Goal: Task Accomplishment & Management: Use online tool/utility

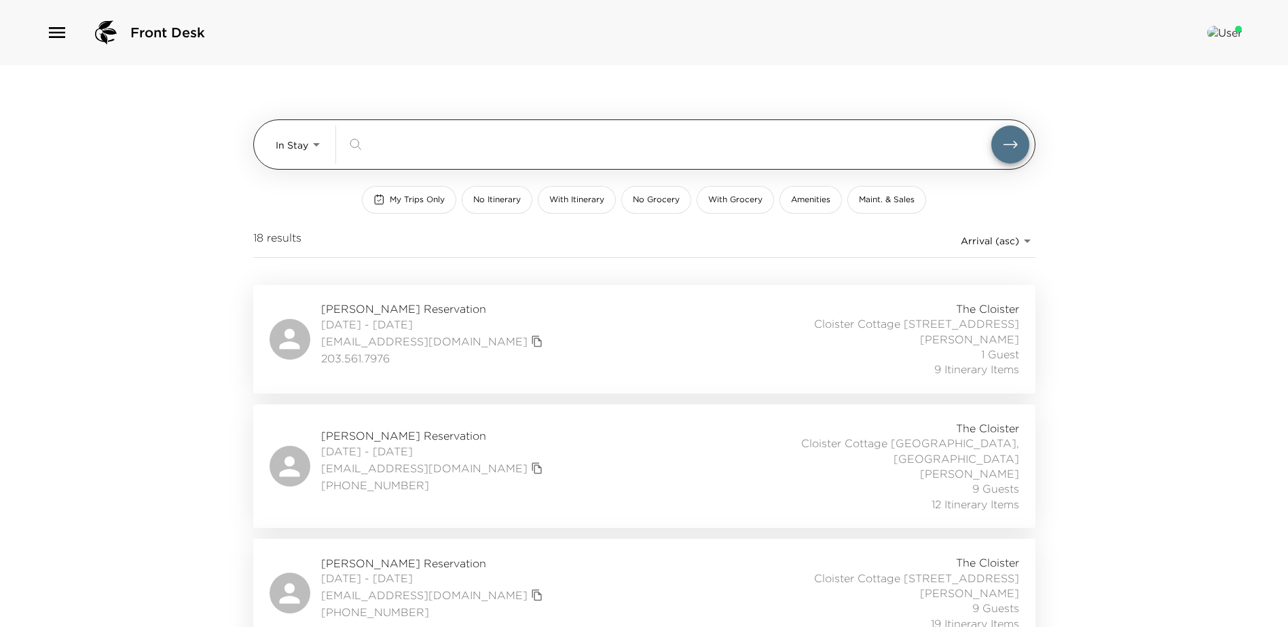
click at [314, 138] on body "Front Desk In Stay In-Stay ​ My Trips Only No Itinerary With Itinerary No Groce…" at bounding box center [644, 313] width 1288 height 627
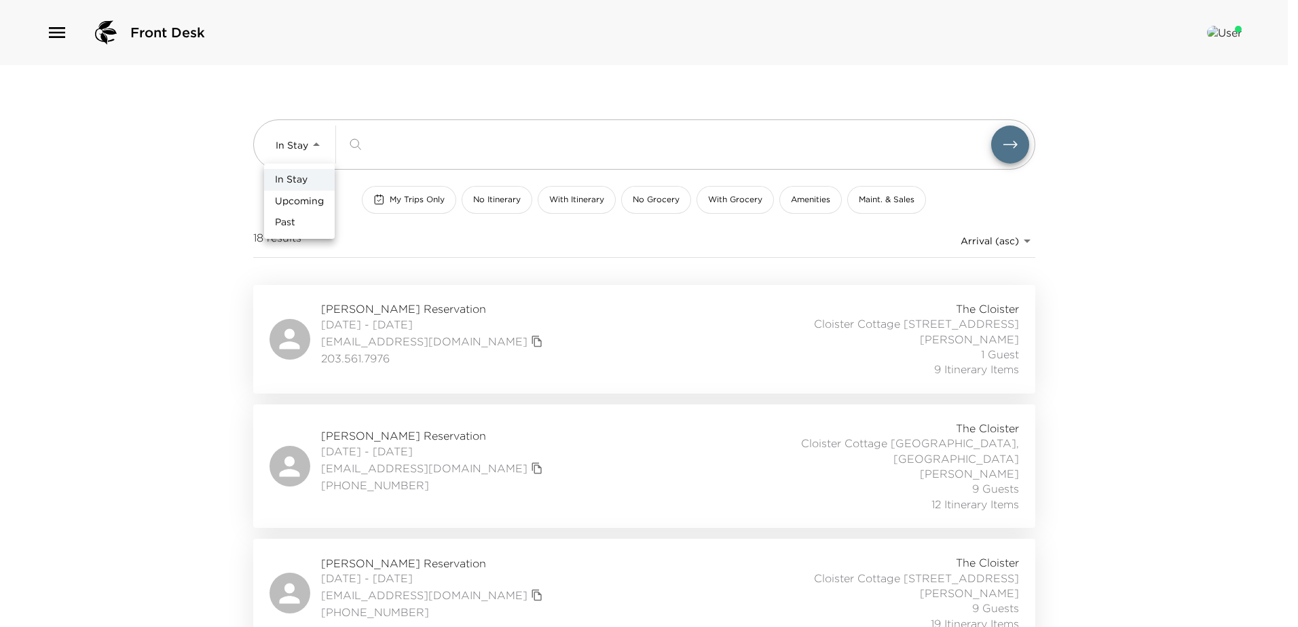
click at [285, 200] on span "Upcoming" at bounding box center [299, 202] width 49 height 14
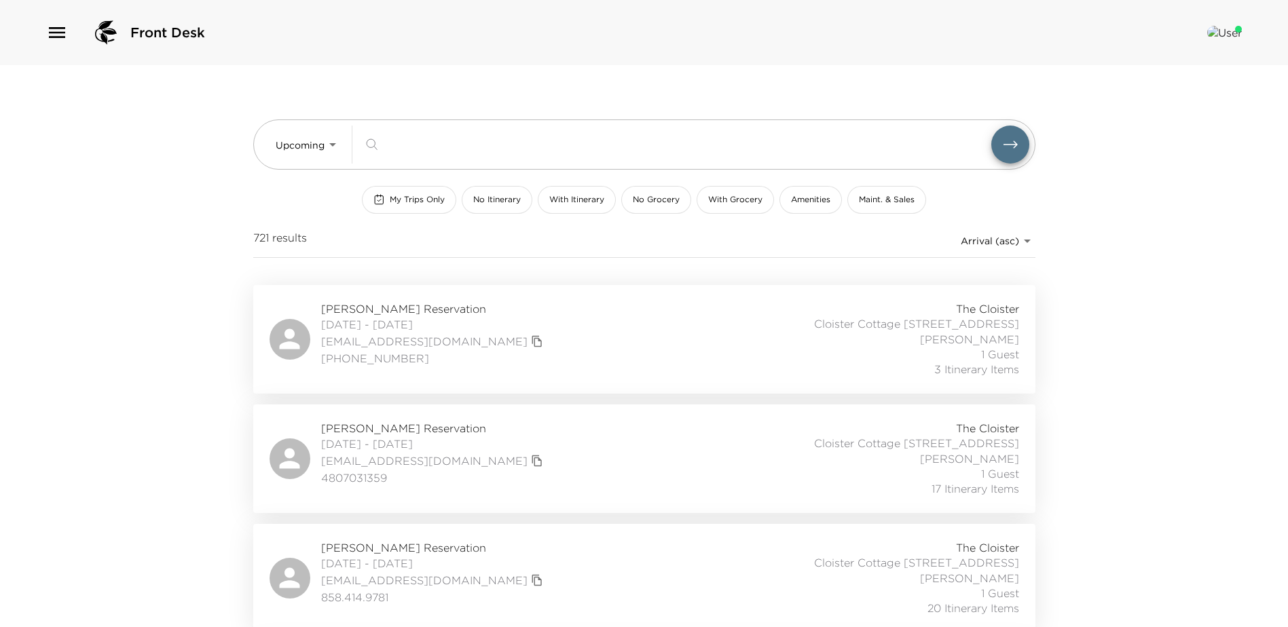
click at [575, 460] on div "[PERSON_NAME][GEOGRAPHIC_DATA] [DATE] - [DATE] [EMAIL_ADDRESS][DOMAIN_NAME] 480…" at bounding box center [645, 459] width 750 height 76
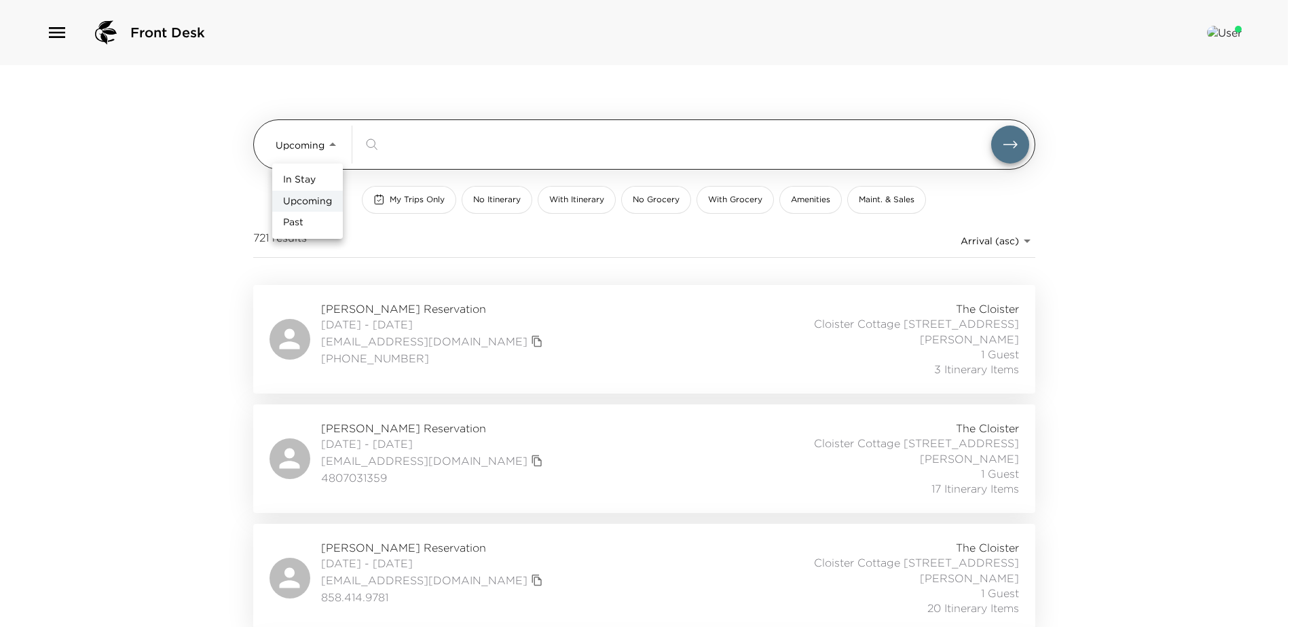
click at [327, 134] on body "Front Desk Upcoming Upcoming ​ My Trips Only No Itinerary With Itinerary No Gro…" at bounding box center [649, 313] width 1298 height 627
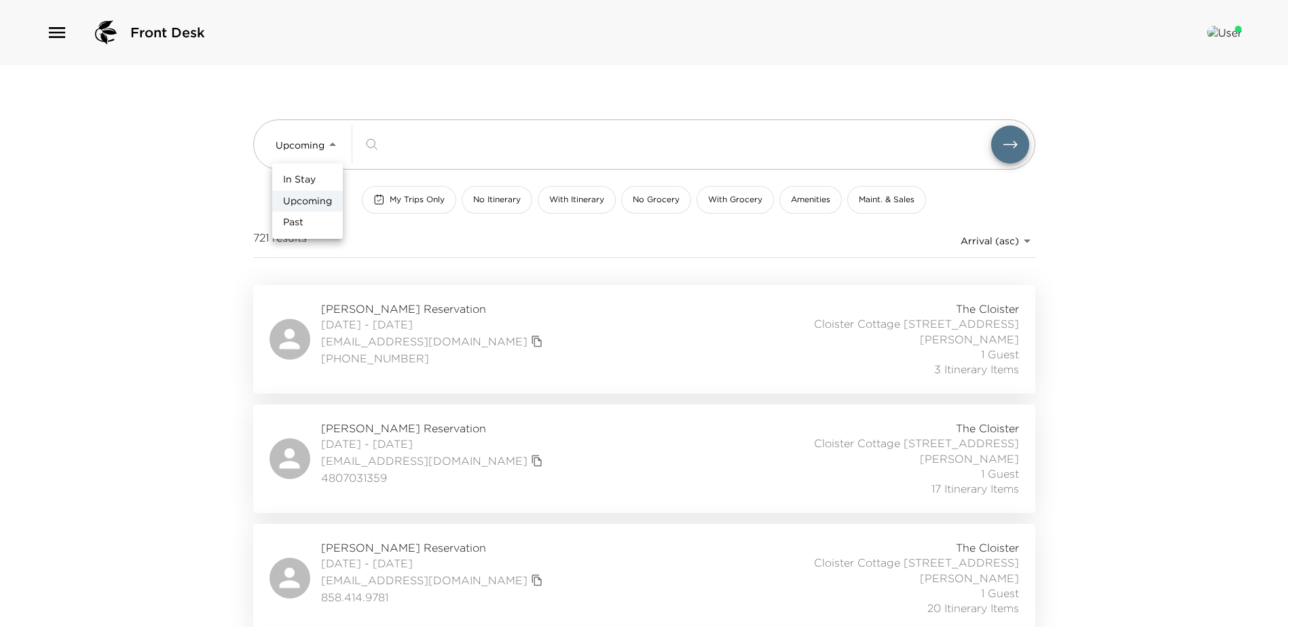
click at [298, 177] on span "In Stay" at bounding box center [299, 180] width 33 height 14
type input "In-Stay"
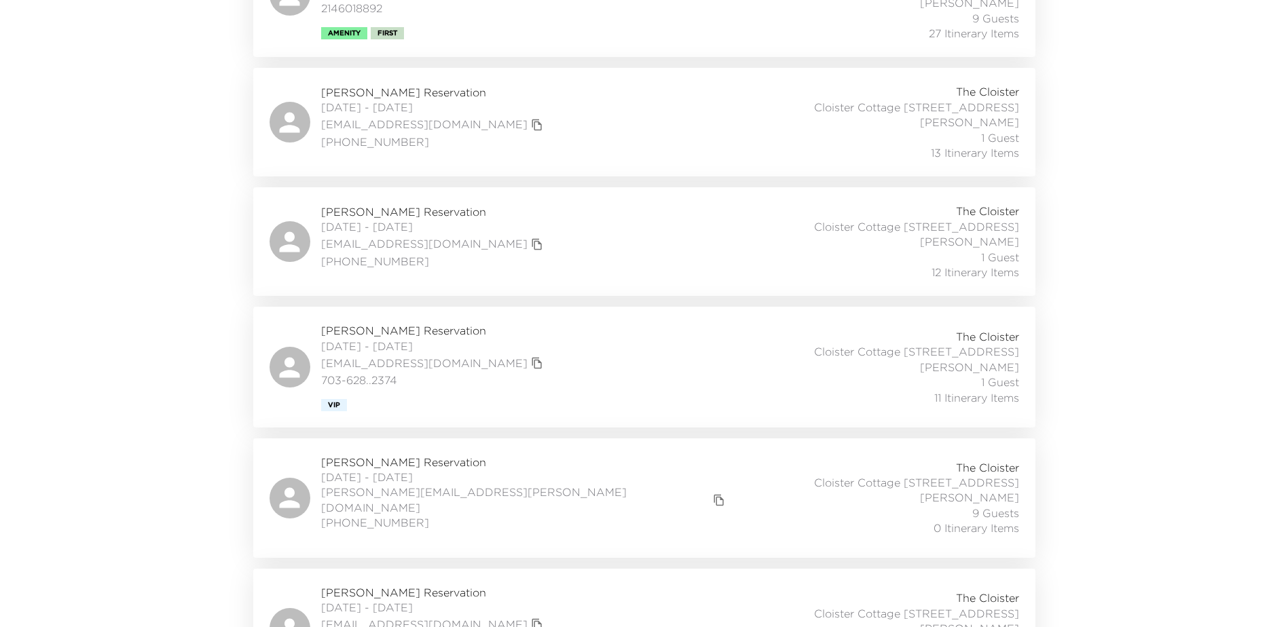
scroll to position [1697, 0]
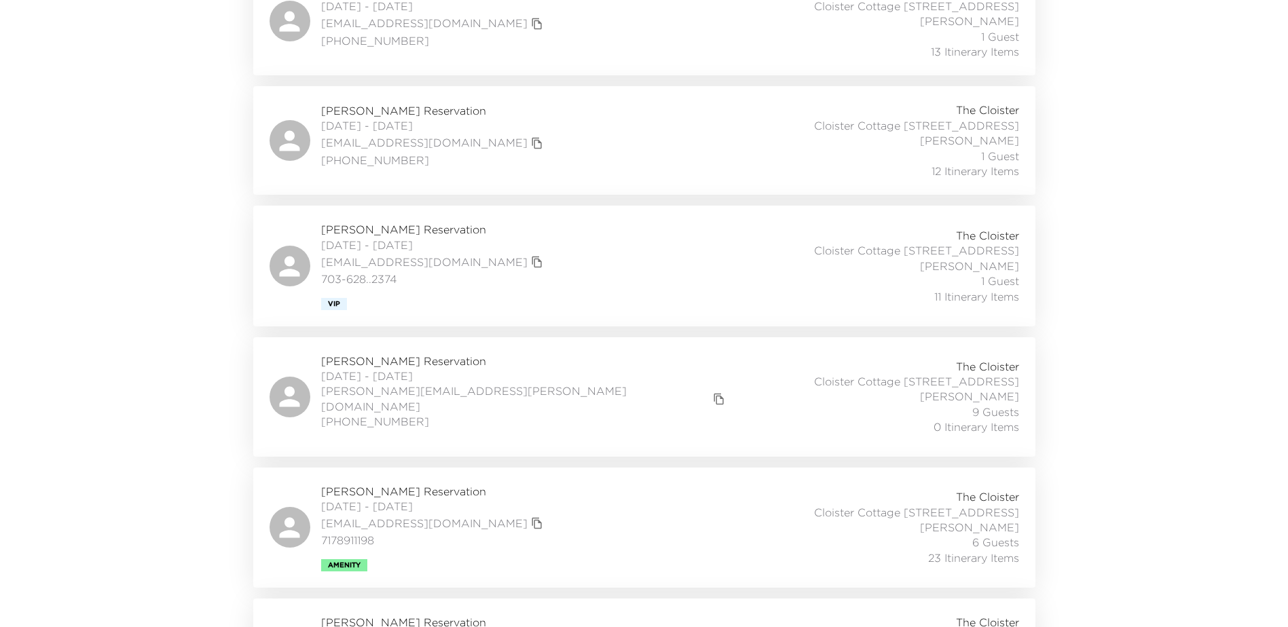
click at [553, 392] on div "[PERSON_NAME] Reservation [DATE] - [DATE] [PERSON_NAME][EMAIL_ADDRESS][PERSON_N…" at bounding box center [645, 397] width 750 height 87
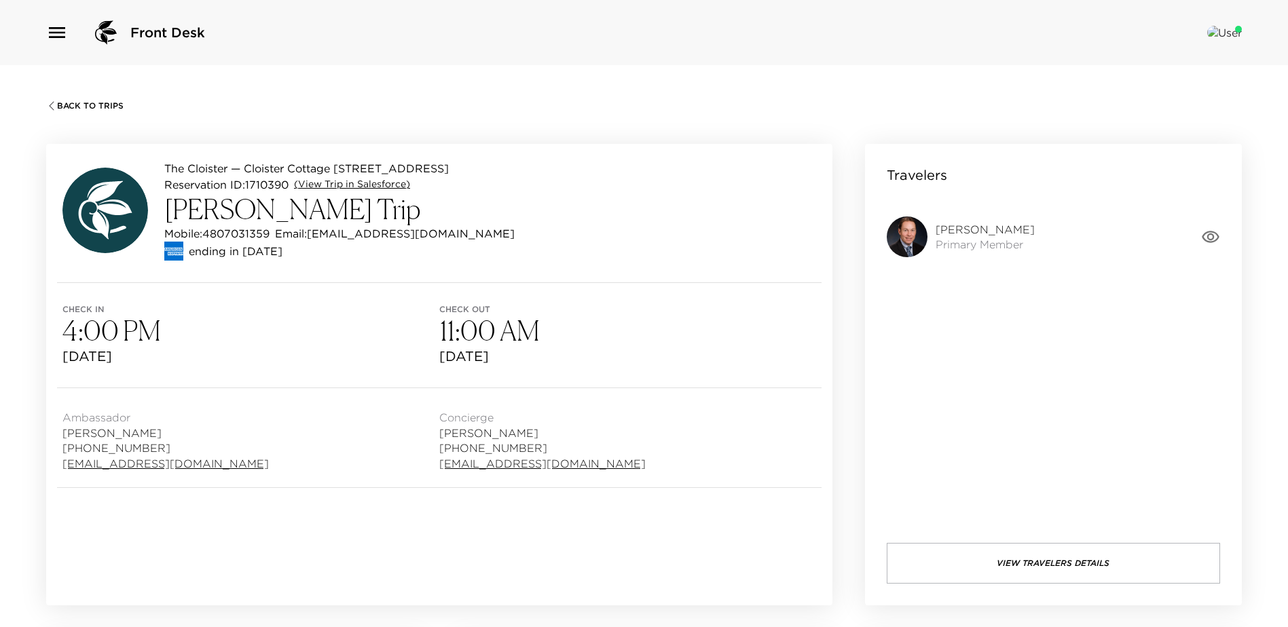
click at [384, 191] on link "(View Trip in Salesforce)" at bounding box center [352, 185] width 116 height 14
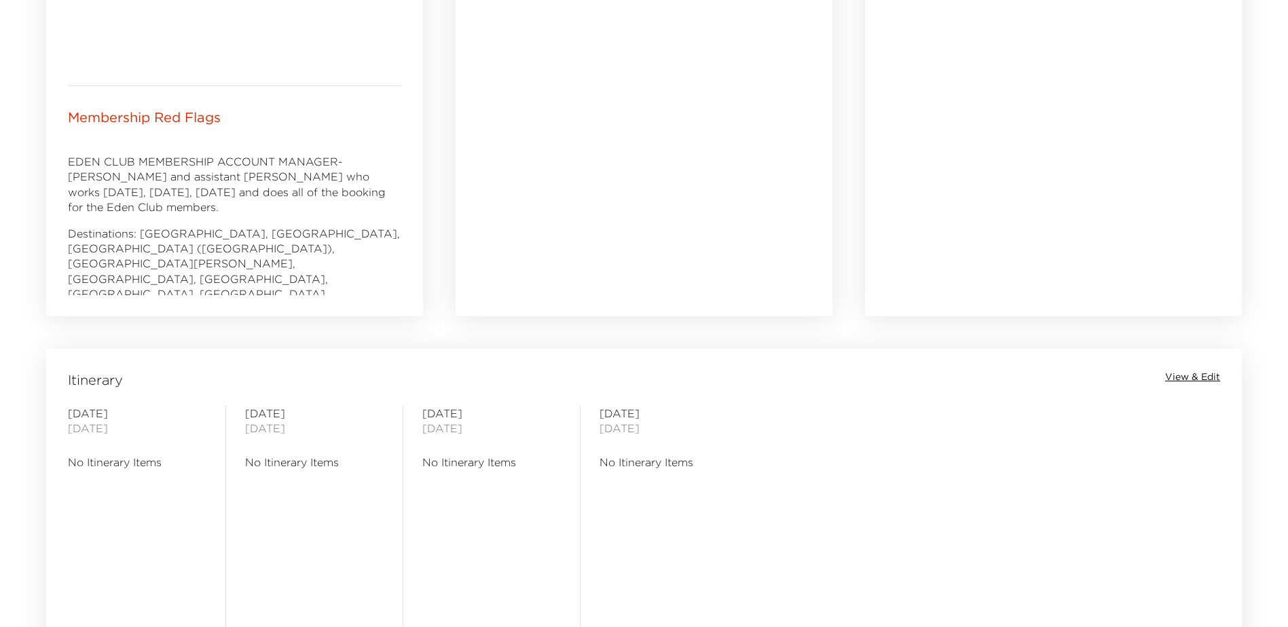
scroll to position [815, 0]
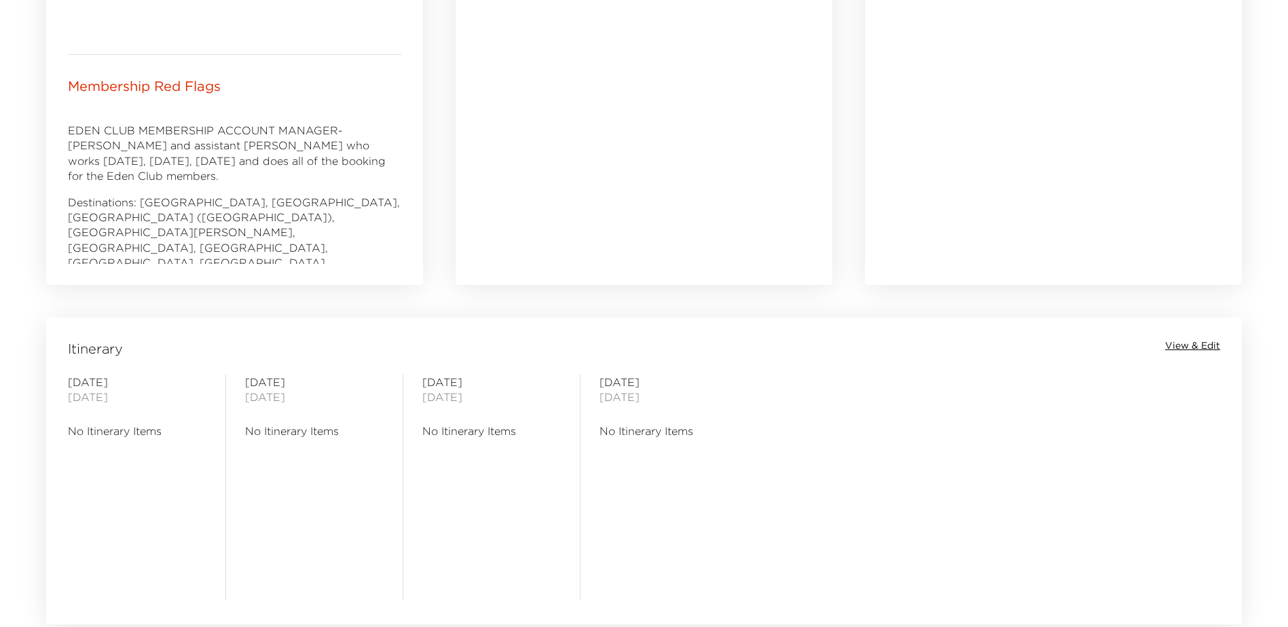
click at [1195, 347] on span "View & Edit" at bounding box center [1192, 346] width 55 height 14
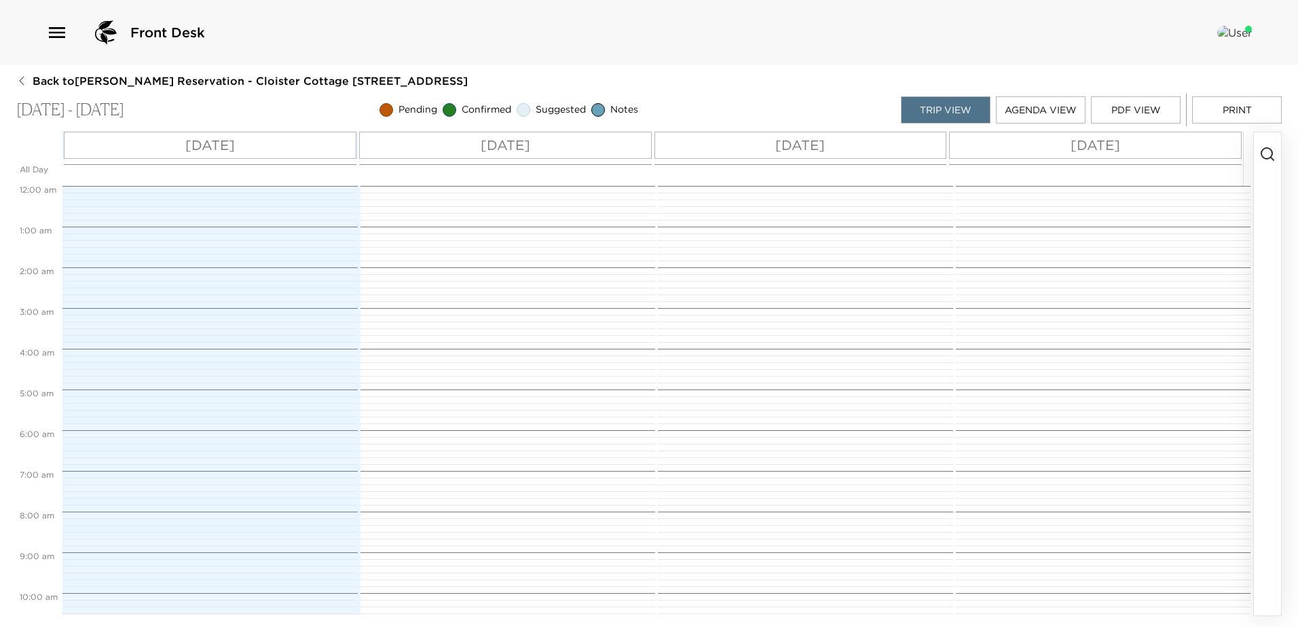
scroll to position [326, 0]
click at [1264, 154] on icon "button" at bounding box center [1267, 154] width 16 height 16
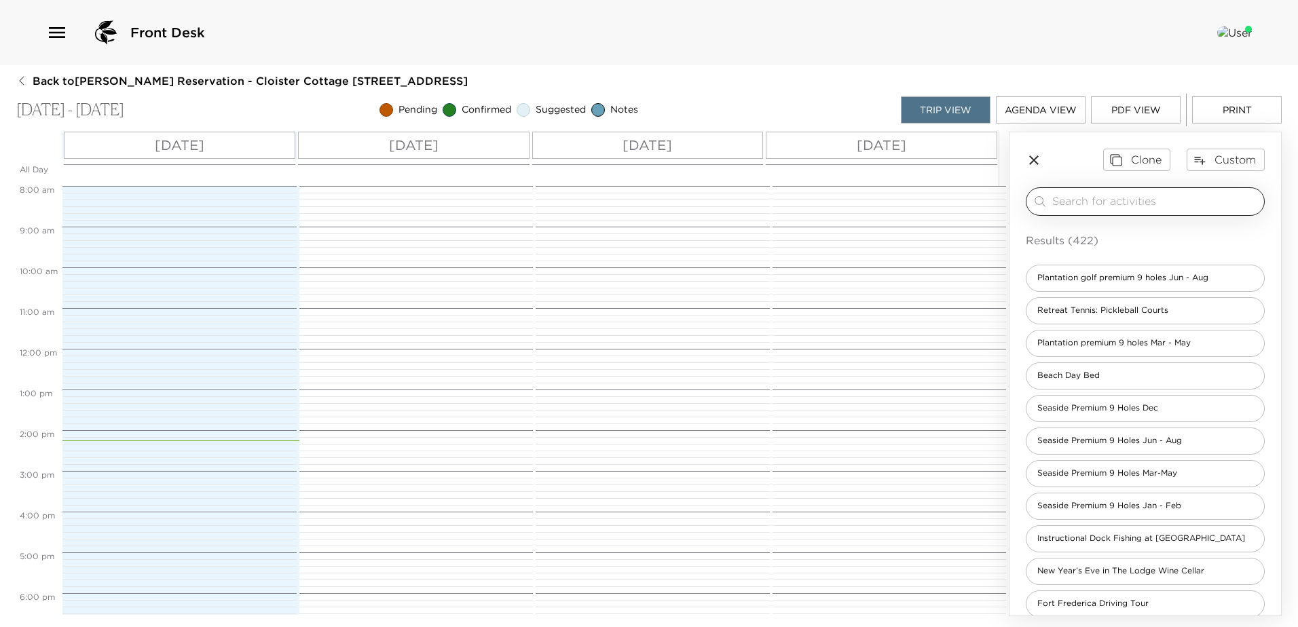
click at [1071, 206] on input "search" at bounding box center [1155, 201] width 206 height 16
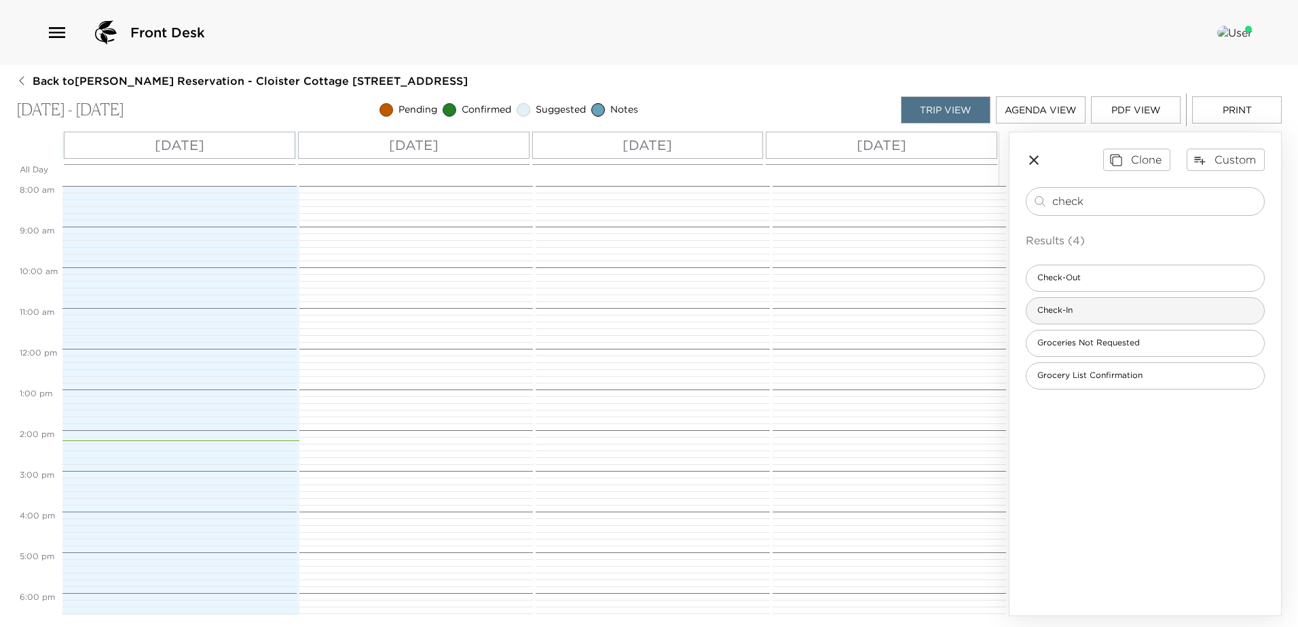
type input "check"
click at [1075, 316] on span "Check-In" at bounding box center [1055, 311] width 57 height 12
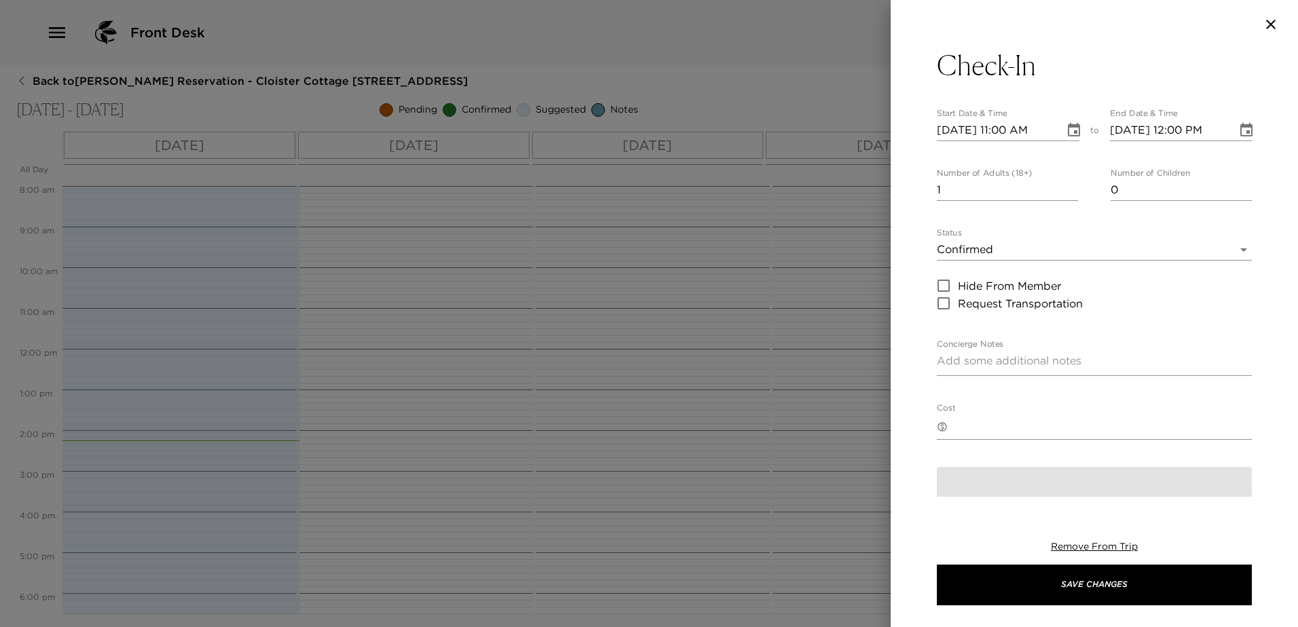
type textarea "A key will be placed underneath the doormat outside the cottage upon your arriv…"
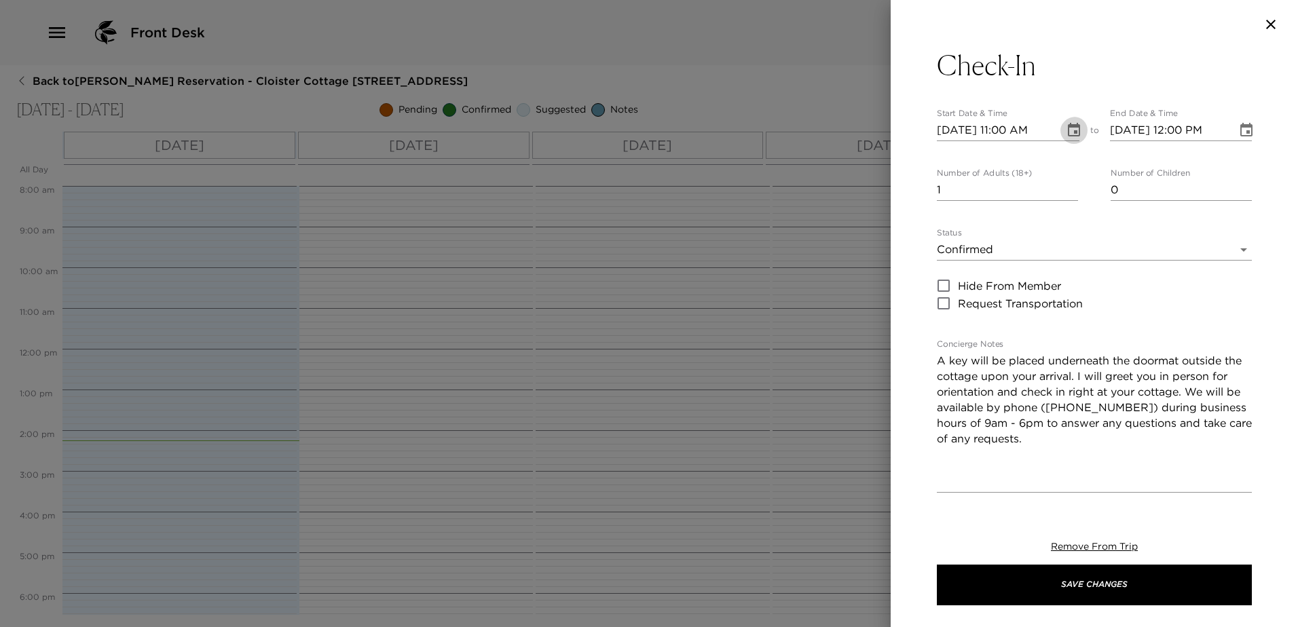
click at [1066, 131] on icon "Choose date, selected date is Aug 31, 2025" at bounding box center [1074, 130] width 16 height 16
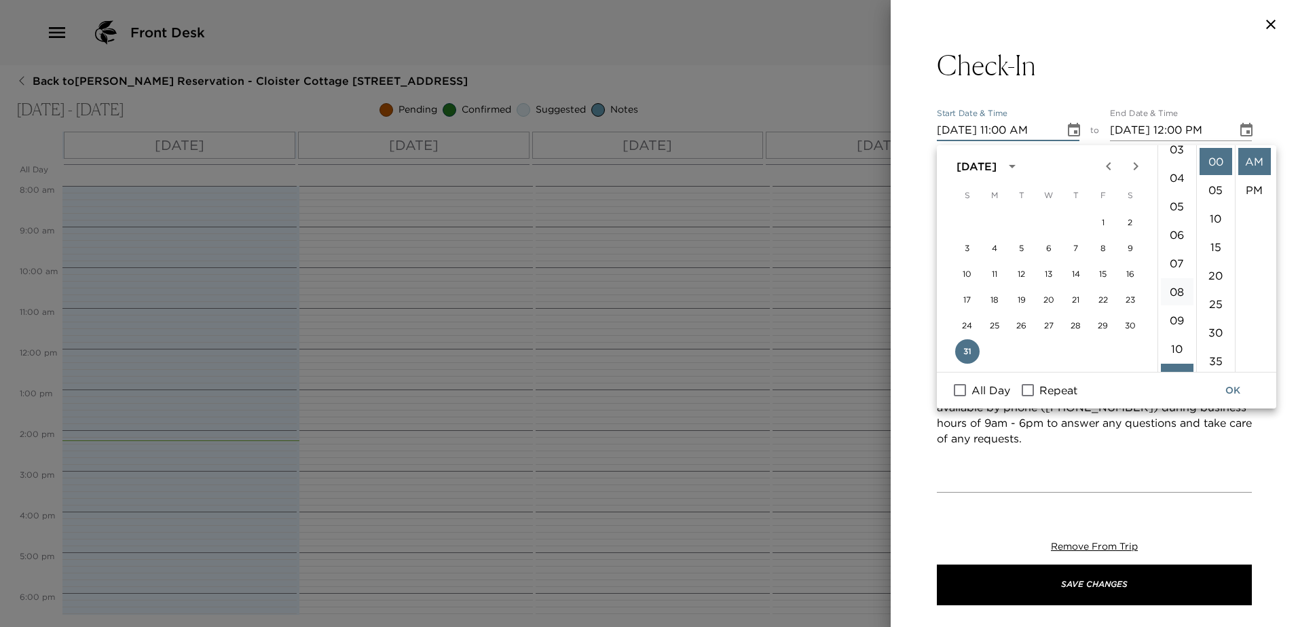
scroll to position [87, 0]
click at [1184, 202] on li "04" at bounding box center [1177, 188] width 33 height 27
click at [1248, 190] on li "PM" at bounding box center [1254, 190] width 33 height 27
type input "08/31/2025 04:00 PM"
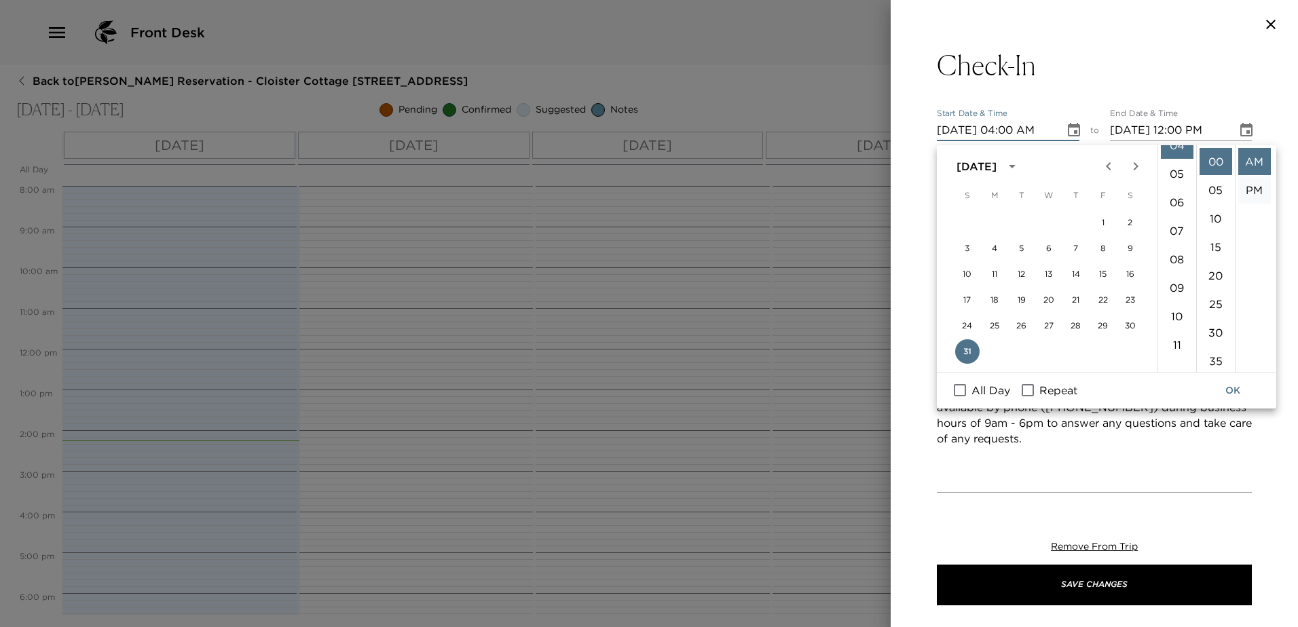
type input "08/31/2025 05:00 PM"
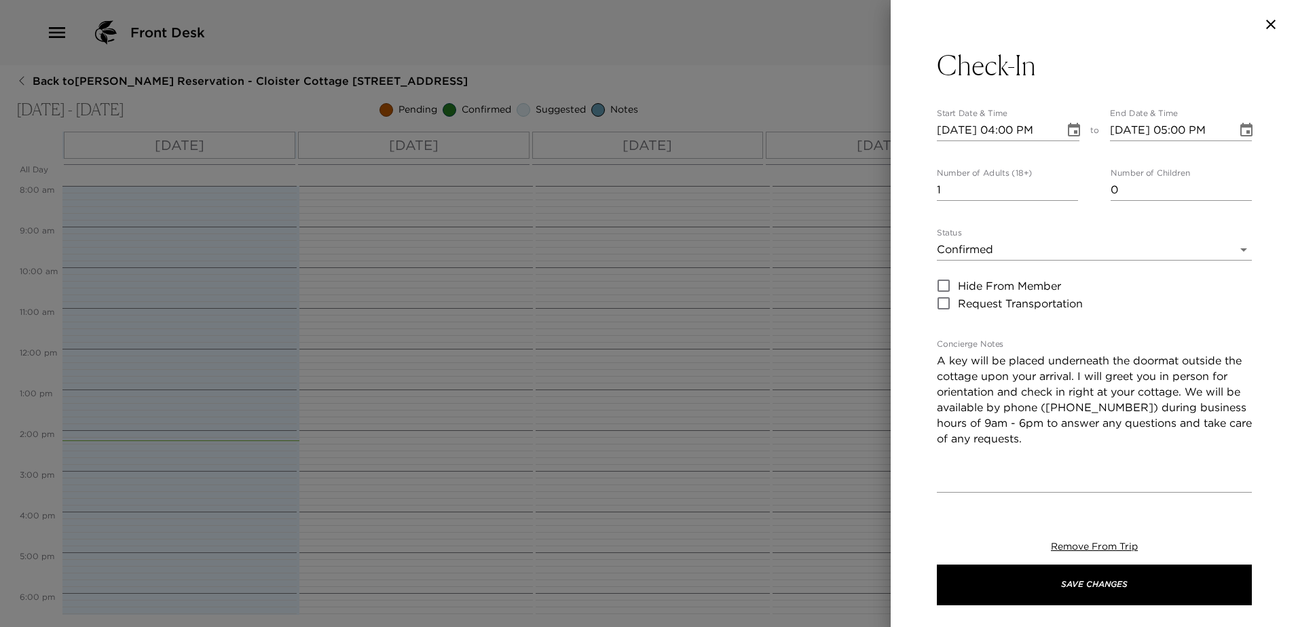
scroll to position [33, 0]
type input "0"
click at [1068, 200] on input "0" at bounding box center [1007, 190] width 141 height 22
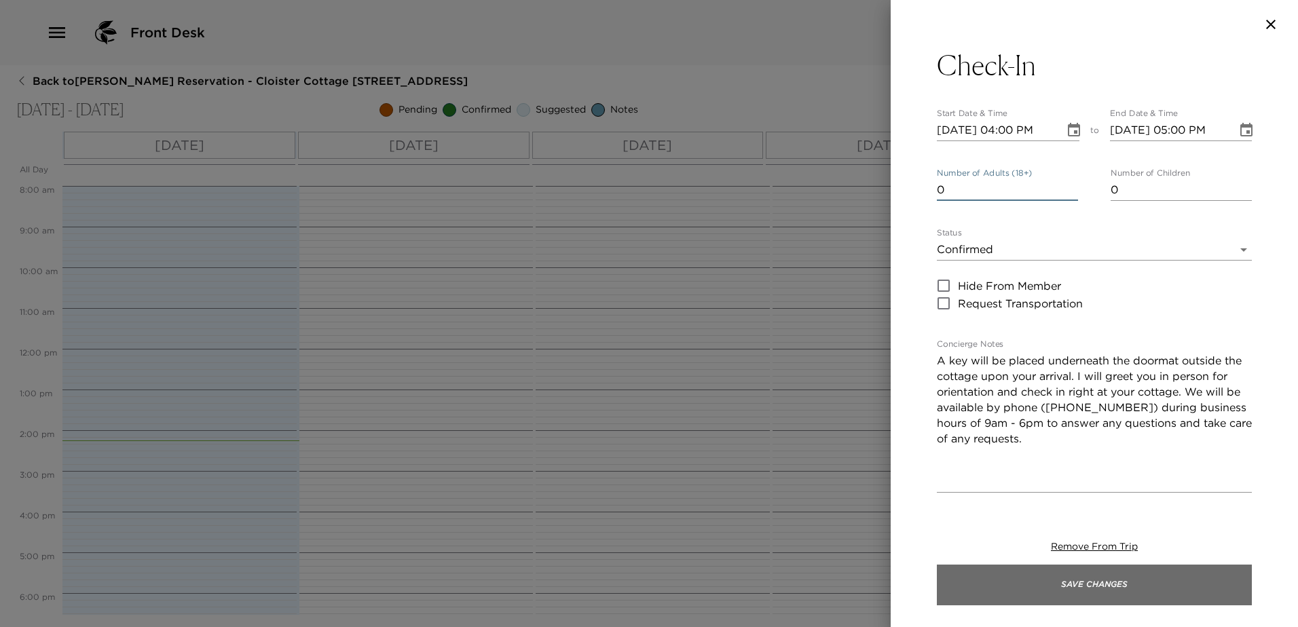
click at [1115, 585] on button "Save Changes" at bounding box center [1094, 585] width 315 height 41
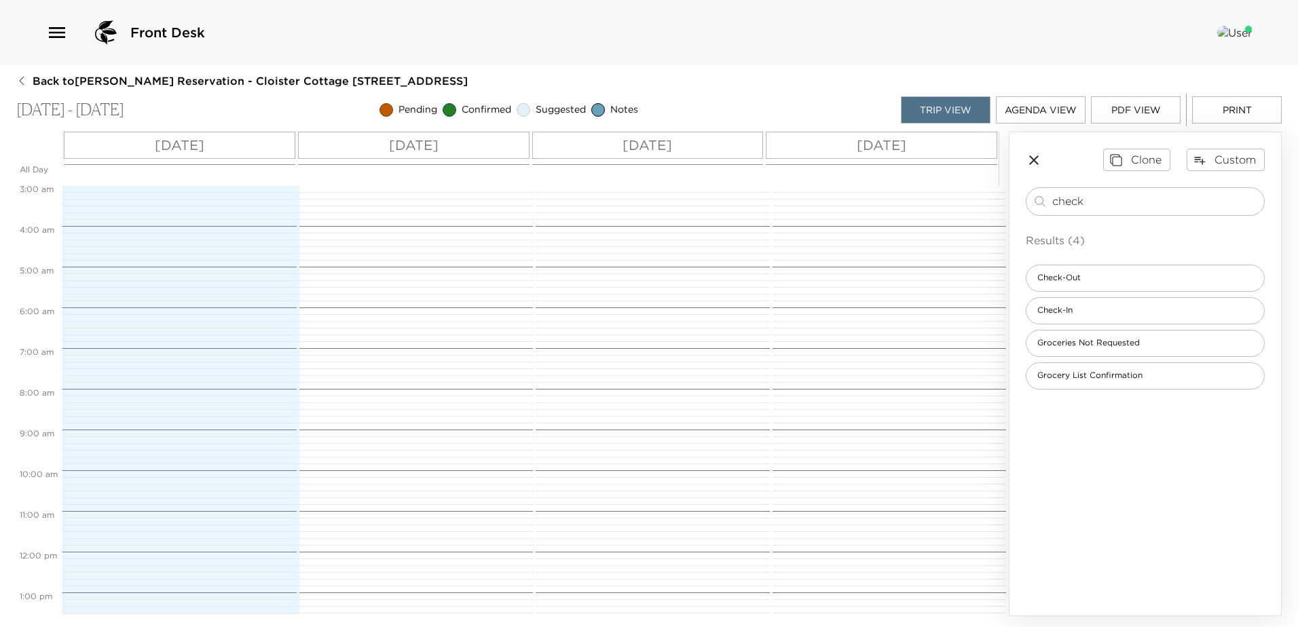
scroll to position [122, 0]
